Goal: Task Accomplishment & Management: Complete application form

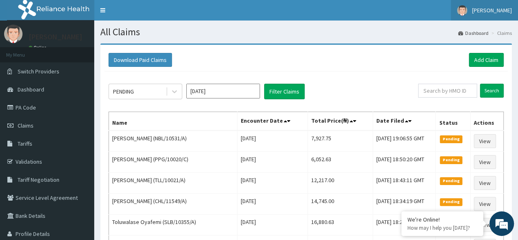
click at [487, 13] on span "[PERSON_NAME]" at bounding box center [492, 10] width 40 height 7
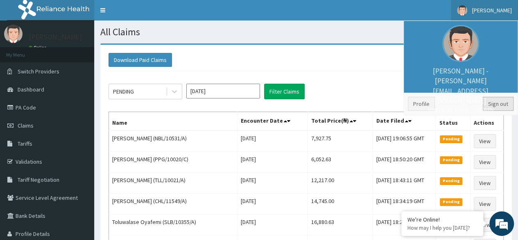
click at [495, 102] on link "Sign out" at bounding box center [498, 104] width 31 height 14
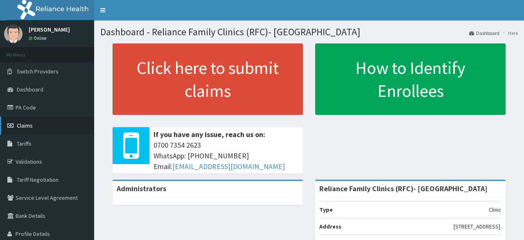
click at [41, 127] on link "Claims" at bounding box center [47, 125] width 94 height 18
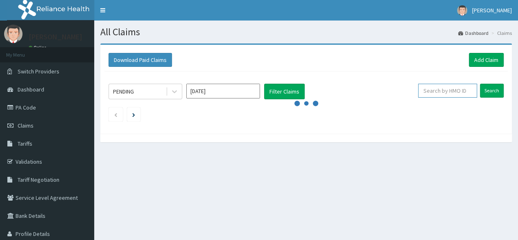
click at [450, 92] on input "text" at bounding box center [447, 91] width 59 height 14
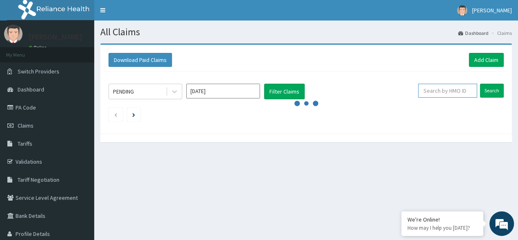
paste input "AVL/10022/B"
type input "AVL/10022/B"
click at [480, 84] on input "Search" at bounding box center [492, 91] width 24 height 14
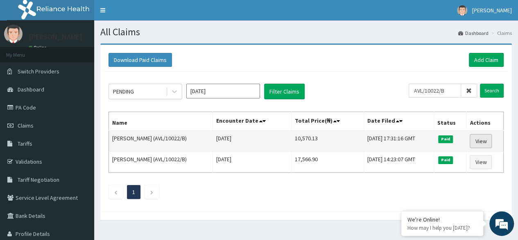
click at [481, 140] on link "View" at bounding box center [481, 141] width 22 height 14
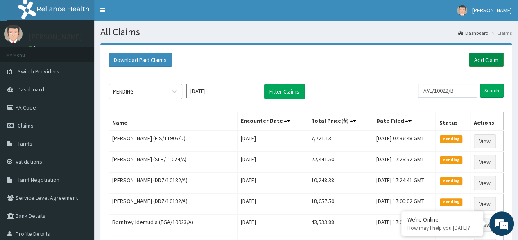
click at [487, 63] on link "Add Claim" at bounding box center [486, 60] width 35 height 14
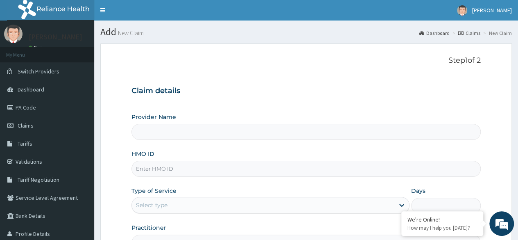
type input "Reliance Family Clinics (RFC)- [GEOGRAPHIC_DATA]"
click at [322, 168] on input "HMO ID" at bounding box center [307, 169] width 350 height 16
paste input "AVL/10022/B"
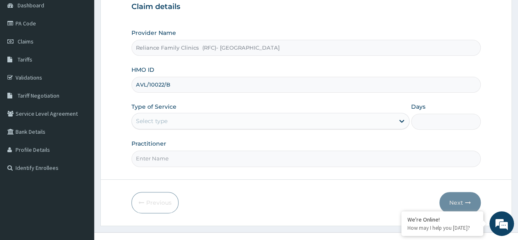
scroll to position [95, 0]
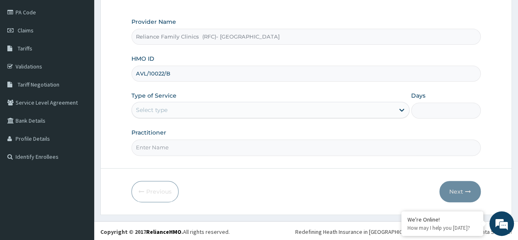
type input "AVL/10022/B"
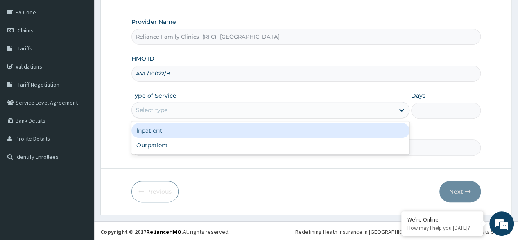
click at [254, 149] on div "Outpatient" at bounding box center [271, 145] width 278 height 15
type input "1"
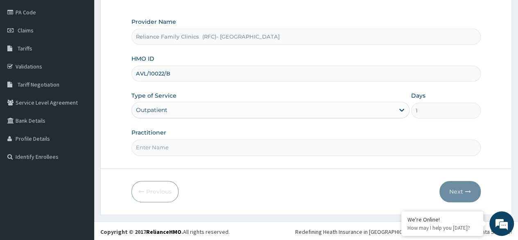
click at [261, 148] on input "Practitioner" at bounding box center [307, 147] width 350 height 16
click at [247, 148] on input "Practitioner" at bounding box center [307, 147] width 350 height 16
type input "[PERSON_NAME]"
click at [459, 193] on button "Next" at bounding box center [460, 191] width 41 height 21
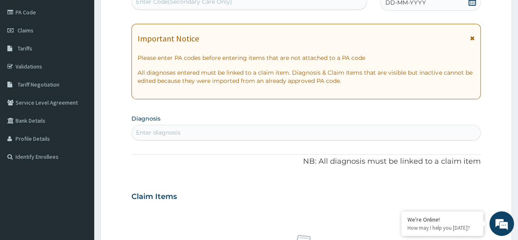
click at [472, 4] on icon at bounding box center [472, 2] width 8 height 8
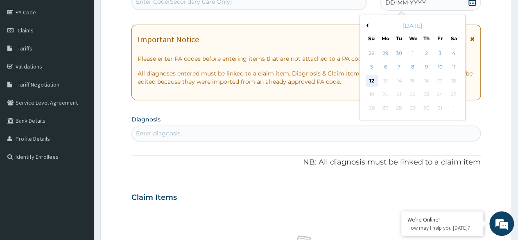
click at [372, 81] on div "12" at bounding box center [372, 81] width 12 height 12
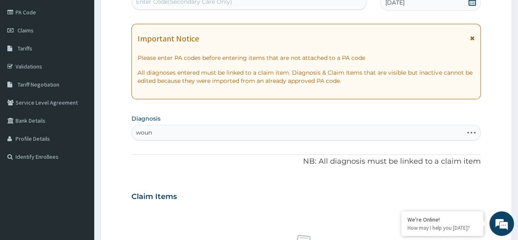
type input "wound"
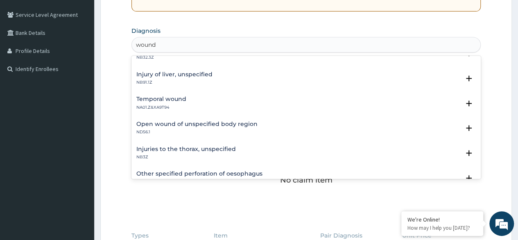
scroll to position [42, 0]
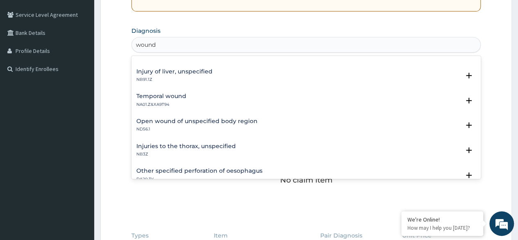
click at [187, 100] on div "Temporal wound NA01.Z&XA9T94" at bounding box center [306, 100] width 340 height 14
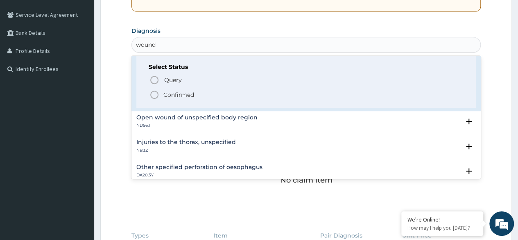
scroll to position [98, 0]
click at [195, 93] on span "Confirmed" at bounding box center [307, 94] width 314 height 10
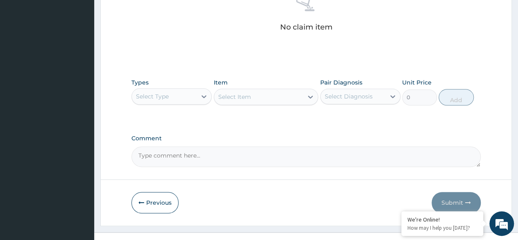
scroll to position [350, 0]
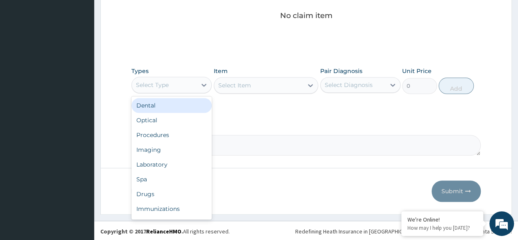
click at [179, 134] on div "Procedures" at bounding box center [172, 134] width 80 height 15
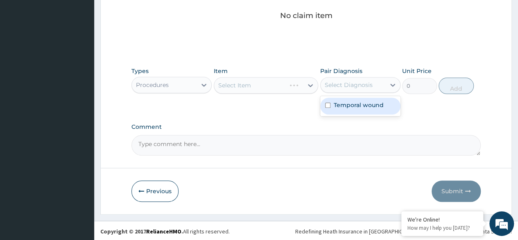
click at [368, 111] on div "Temporal wound" at bounding box center [360, 106] width 80 height 17
checkbox input "true"
click at [275, 86] on div "Select Item" at bounding box center [266, 85] width 105 height 16
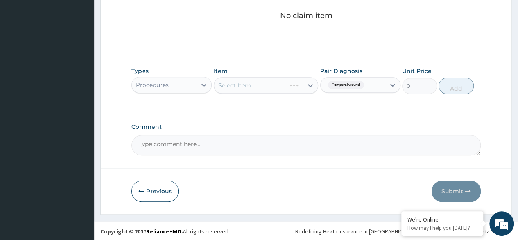
click at [255, 81] on div "Select Item" at bounding box center [266, 85] width 105 height 16
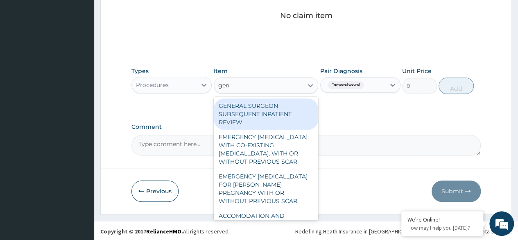
type input "gene"
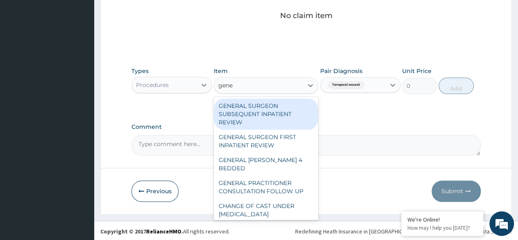
click at [293, 179] on div "GENERAL PRACTITIONER CONSULTATION FOLLOW UP" at bounding box center [266, 186] width 105 height 23
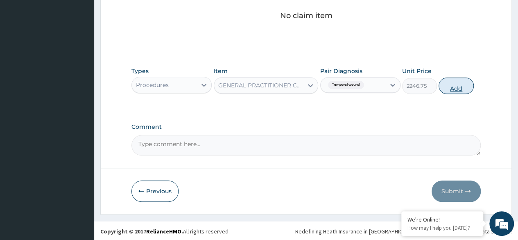
click at [456, 91] on button "Add" at bounding box center [456, 85] width 35 height 16
type input "0"
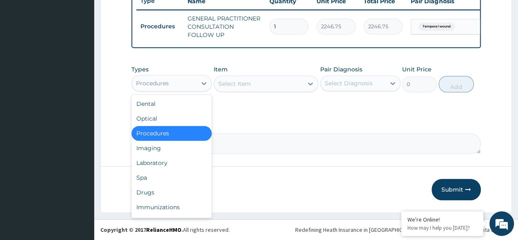
click at [170, 192] on div "Drugs" at bounding box center [172, 192] width 80 height 15
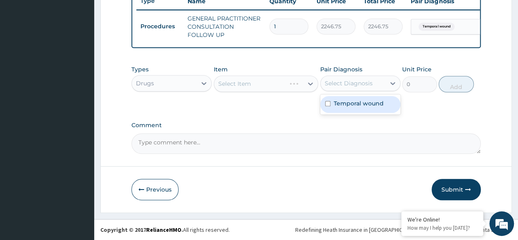
click at [363, 109] on div "Temporal wound" at bounding box center [360, 104] width 80 height 17
checkbox input "true"
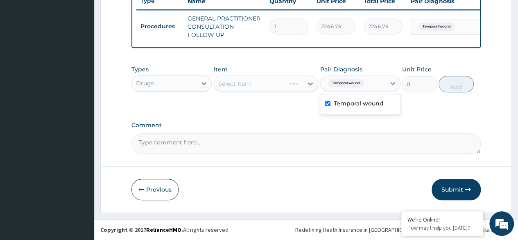
click at [270, 82] on div "Select Item" at bounding box center [266, 83] width 105 height 16
click at [293, 81] on div "Select Item" at bounding box center [266, 83] width 105 height 16
click at [286, 86] on div "Select Item" at bounding box center [266, 83] width 105 height 16
click at [277, 92] on div "Select Item" at bounding box center [266, 83] width 105 height 16
click at [281, 91] on div "Select Item" at bounding box center [266, 83] width 105 height 16
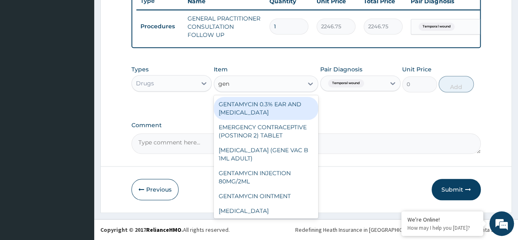
type input "gent"
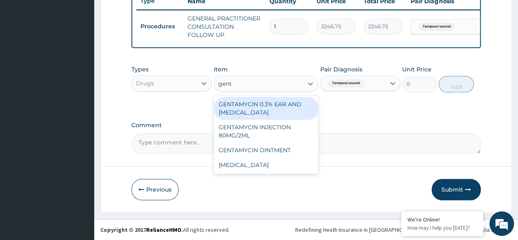
click at [276, 131] on div "GENTAMYCIN INJECTION 80MG/2ML" at bounding box center [266, 131] width 105 height 23
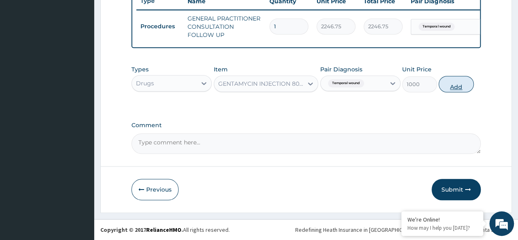
click at [454, 88] on button "Add" at bounding box center [456, 84] width 35 height 16
type input "0"
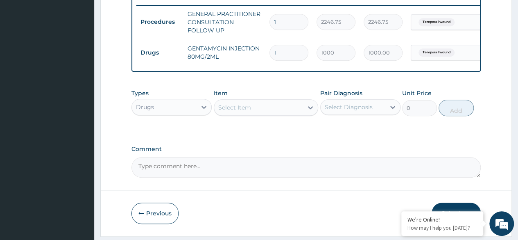
click at [281, 53] on input "1" at bounding box center [289, 53] width 39 height 16
type input "0.00"
type input "6"
type input "6000.00"
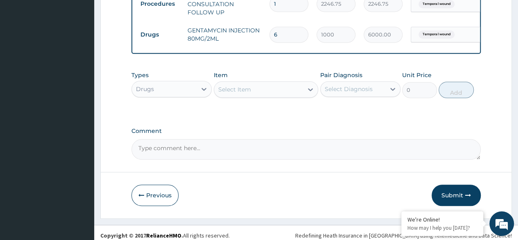
scroll to position [350, 0]
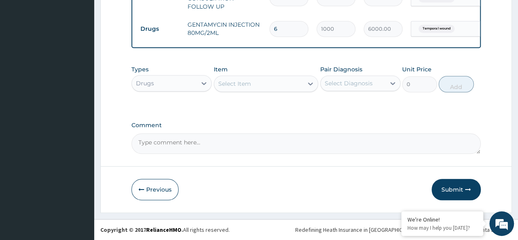
type input "6"
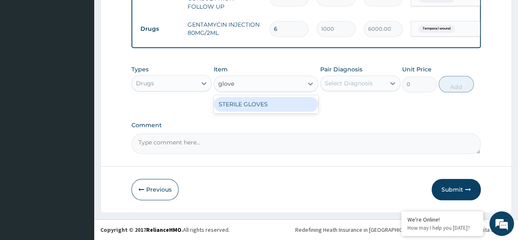
type input "gloves"
click at [286, 111] on div "STERILE GLOVES" at bounding box center [266, 104] width 105 height 15
type input "500"
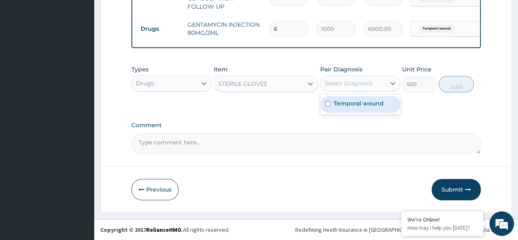
click at [377, 107] on label "Temporal wound" at bounding box center [359, 103] width 50 height 8
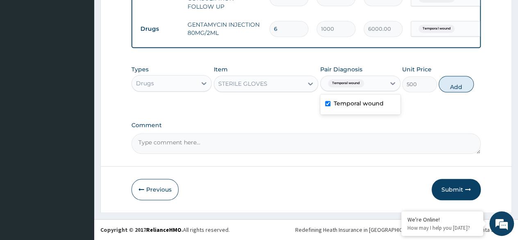
checkbox input "true"
click at [455, 88] on button "Add" at bounding box center [456, 84] width 35 height 16
type input "0"
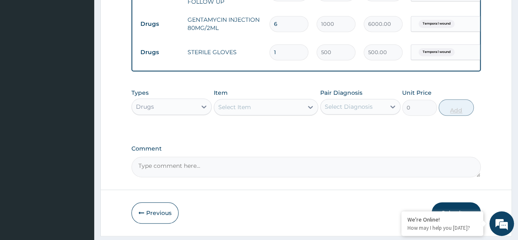
type input "0.00"
type input "6"
type input "3000.00"
type input "0.00"
type input "3"
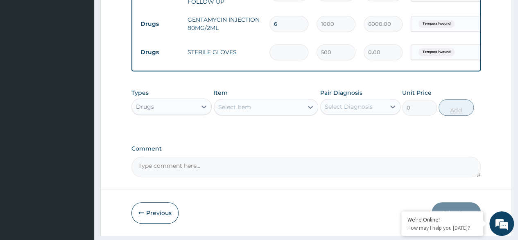
type input "1500.00"
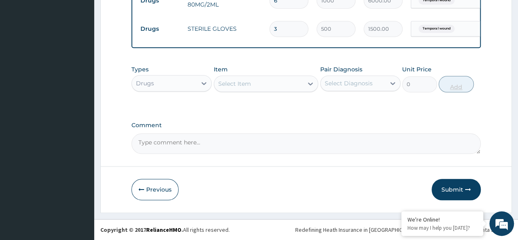
type input "3"
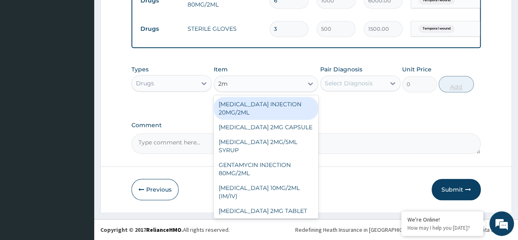
type input "2ml"
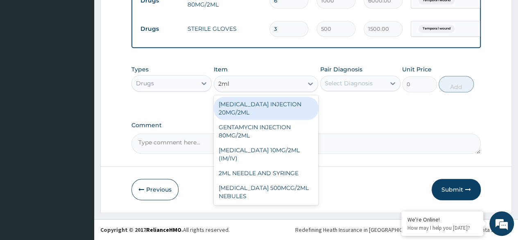
click at [284, 174] on div "2ML NEEDLE AND SYRINGE" at bounding box center [266, 173] width 105 height 15
type input "108"
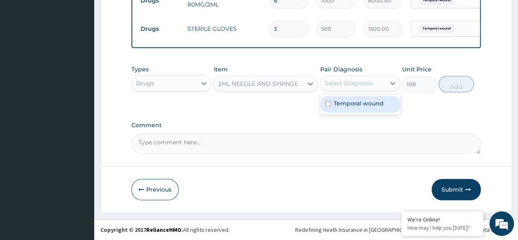
click at [377, 108] on div "Temporal wound" at bounding box center [360, 104] width 80 height 17
checkbox input "true"
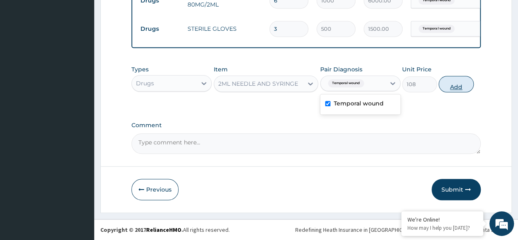
click at [461, 84] on button "Add" at bounding box center [456, 84] width 35 height 16
type input "0"
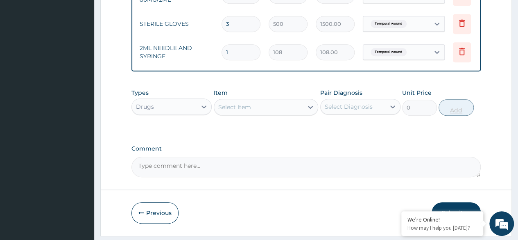
scroll to position [0, 61]
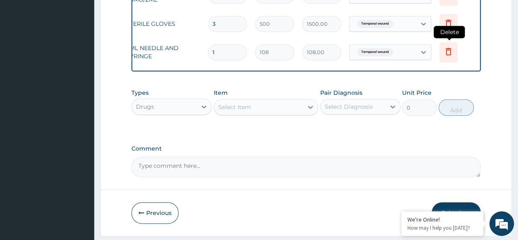
click at [451, 54] on icon at bounding box center [449, 51] width 10 height 10
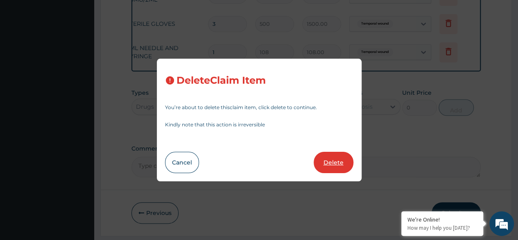
click at [334, 158] on button "Delete" at bounding box center [334, 162] width 40 height 21
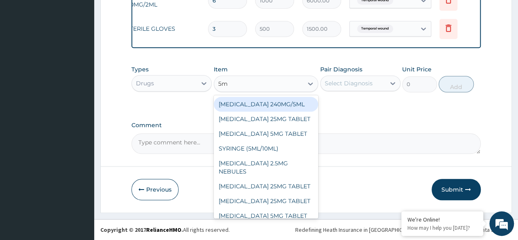
type input "5ml"
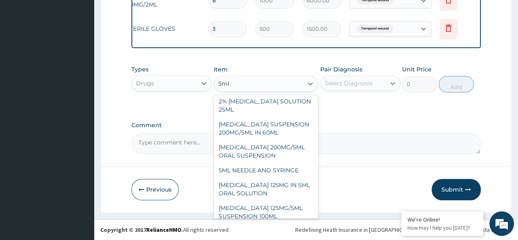
scroll to position [76, 0]
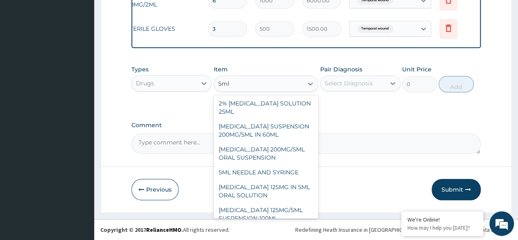
click at [275, 179] on div "5ML NEEDLE AND SYRINGE" at bounding box center [266, 172] width 105 height 15
type input "109.25"
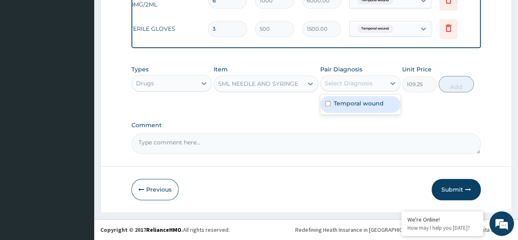
click at [377, 108] on div "Temporal wound" at bounding box center [360, 104] width 80 height 17
checkbox input "true"
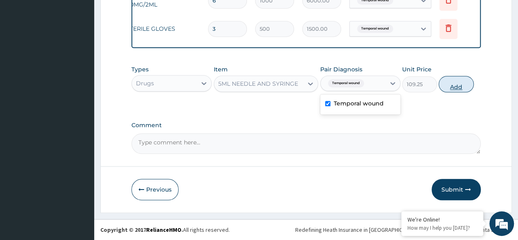
click at [454, 89] on button "Add" at bounding box center [456, 84] width 35 height 16
type input "0"
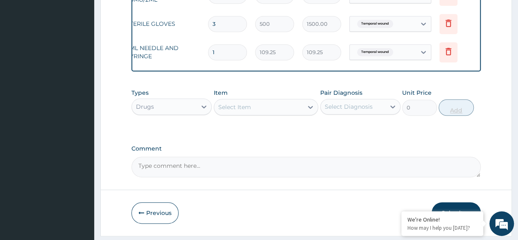
type input "0.00"
type input "3"
type input "327.75"
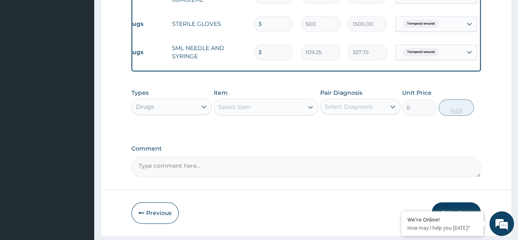
scroll to position [0, 0]
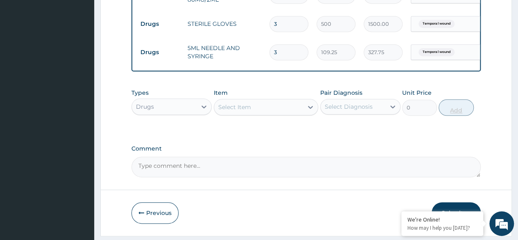
type input "3"
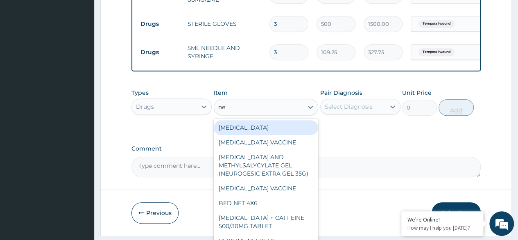
type input "nee"
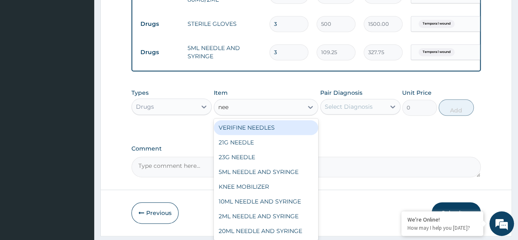
click at [266, 161] on div "23G NEEDLE" at bounding box center [266, 157] width 105 height 15
type input "100"
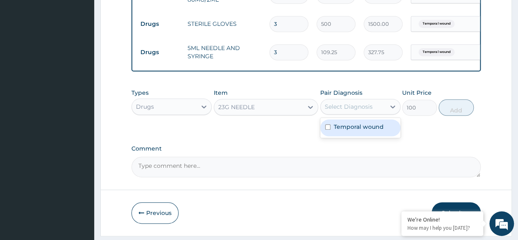
click at [378, 131] on label "Temporal wound" at bounding box center [359, 127] width 50 height 8
checkbox input "true"
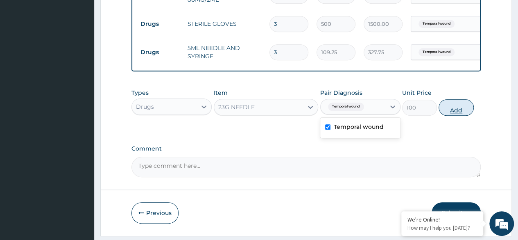
click at [445, 116] on button "Add" at bounding box center [456, 107] width 35 height 16
type input "0"
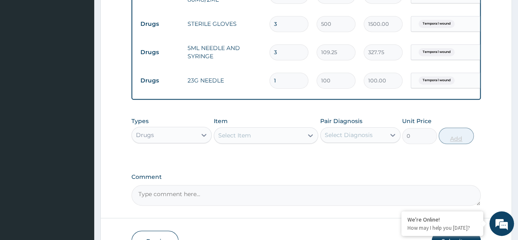
type input "0.00"
type input "3"
type input "300.00"
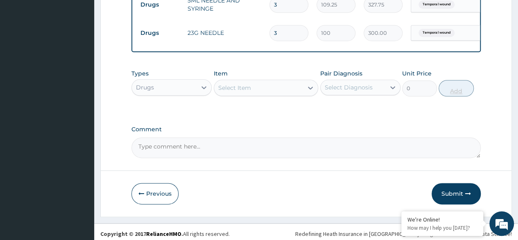
scroll to position [435, 0]
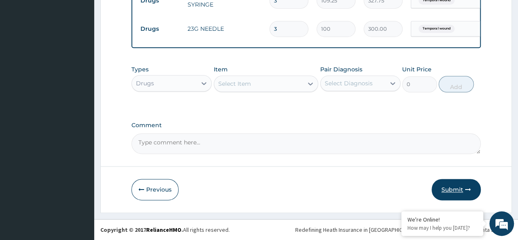
click at [455, 188] on button "Submit" at bounding box center [456, 189] width 49 height 21
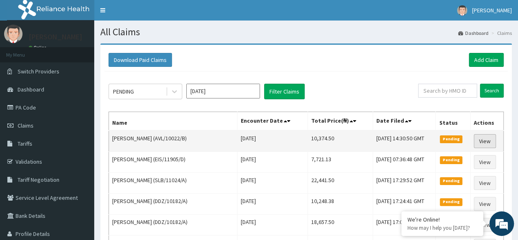
click at [485, 139] on link "View" at bounding box center [485, 141] width 22 height 14
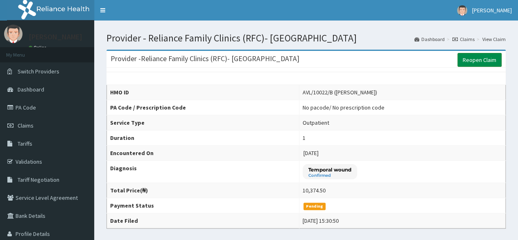
click at [479, 62] on link "Reopen Claim" at bounding box center [480, 60] width 44 height 14
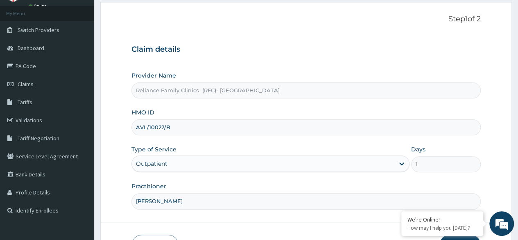
scroll to position [95, 0]
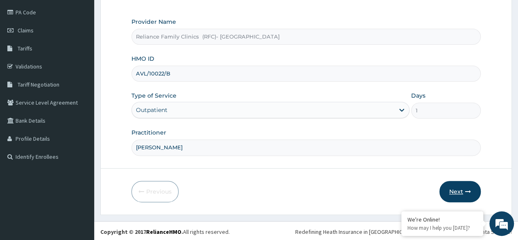
click at [453, 193] on button "Next" at bounding box center [460, 191] width 41 height 21
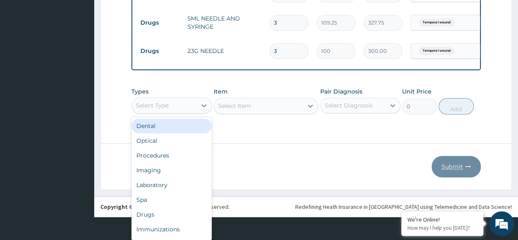
scroll to position [23, 0]
click at [170, 211] on div "Drugs" at bounding box center [172, 214] width 80 height 15
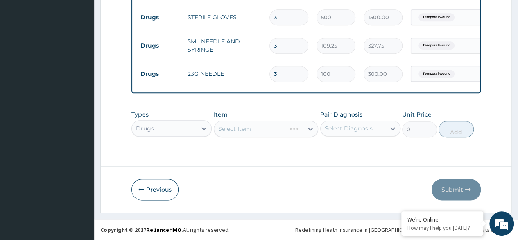
click at [290, 130] on div "Select Item" at bounding box center [266, 128] width 105 height 16
click at [285, 139] on div "Types Drugs Item Select Item Pair Diagnosis Select Diagnosis Unit Price 0 Add" at bounding box center [307, 123] width 350 height 35
click at [300, 129] on div "Select Item" at bounding box center [266, 128] width 105 height 16
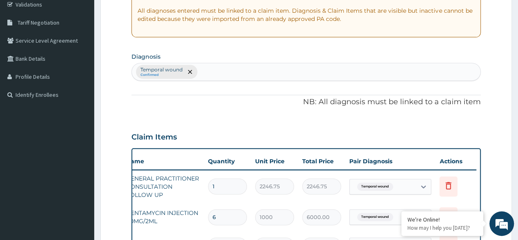
scroll to position [156, 0]
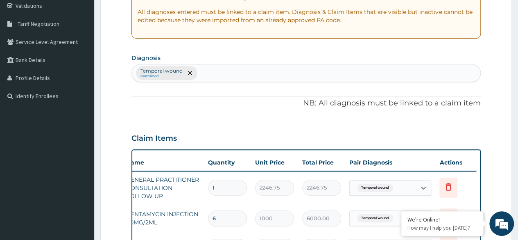
type input "abf"
click at [407, 126] on div "Claim Items" at bounding box center [307, 136] width 350 height 21
click at [420, 134] on div "Claim Items" at bounding box center [307, 136] width 350 height 21
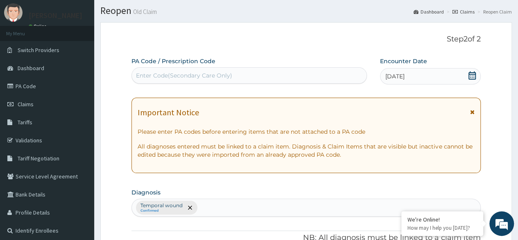
scroll to position [0, 0]
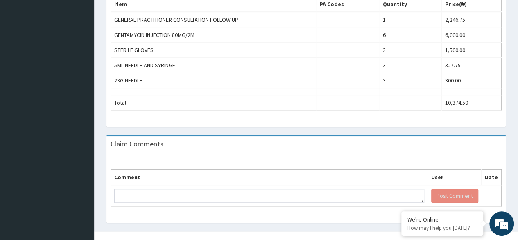
scroll to position [287, 0]
